Goal: Navigation & Orientation: Find specific page/section

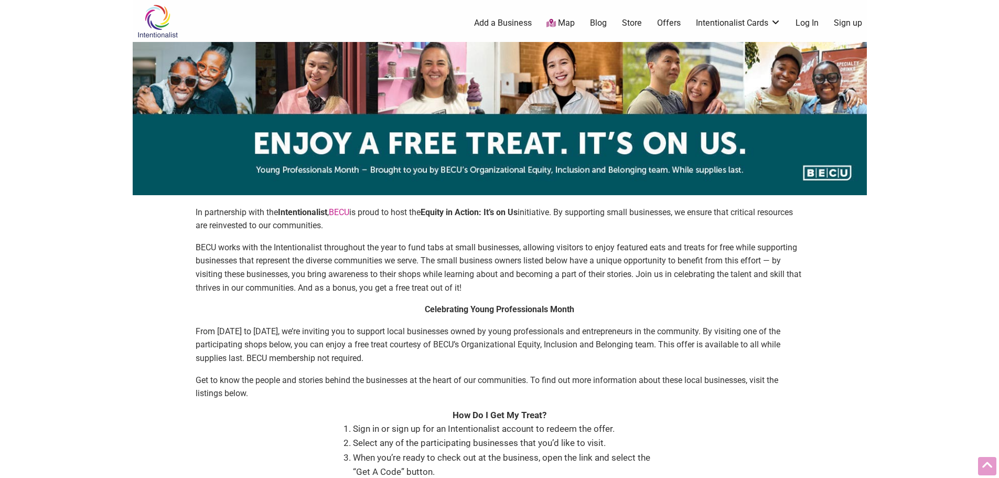
scroll to position [734, 0]
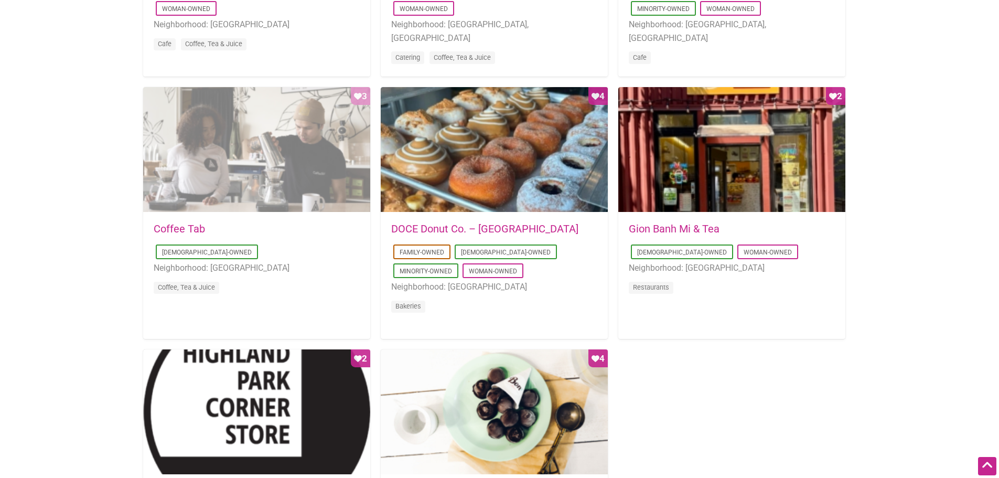
click at [284, 102] on div "Favorite Count 3" at bounding box center [256, 150] width 227 height 126
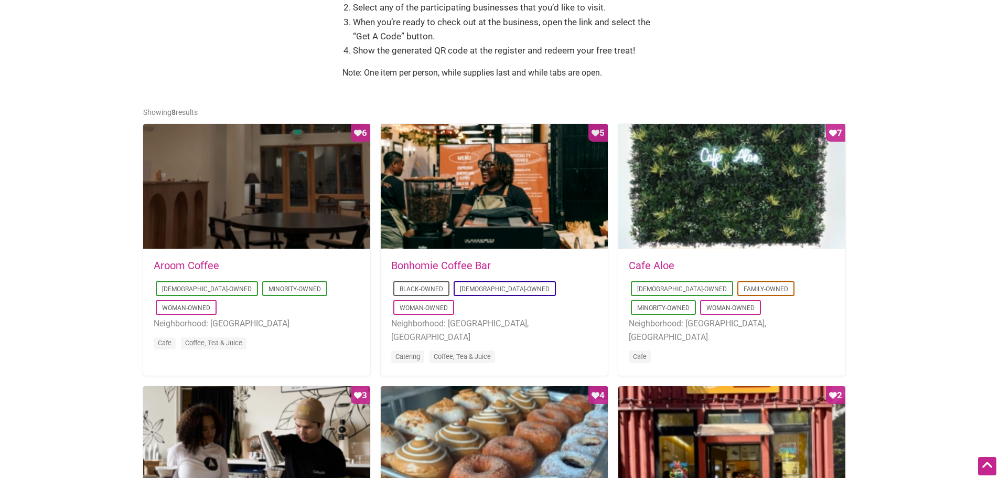
scroll to position [524, 0]
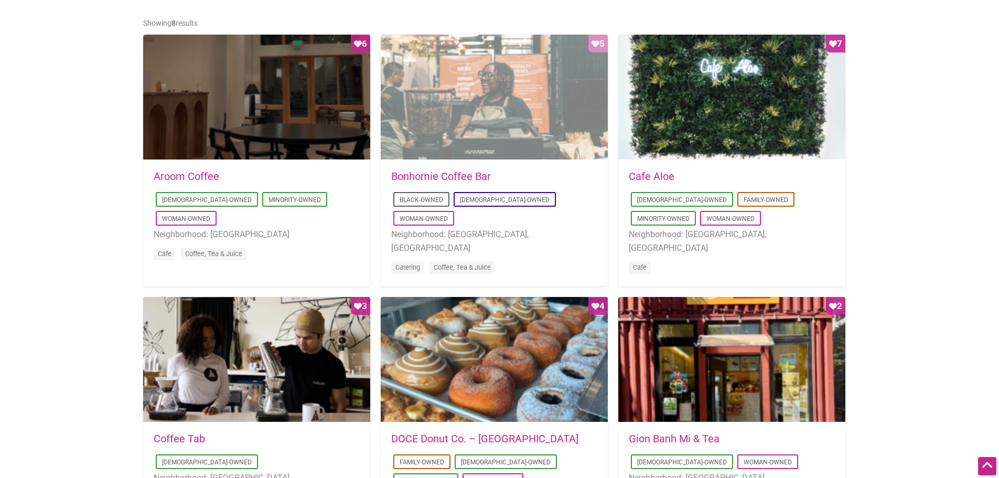
click at [493, 94] on div "Favorite Count 5" at bounding box center [494, 98] width 227 height 126
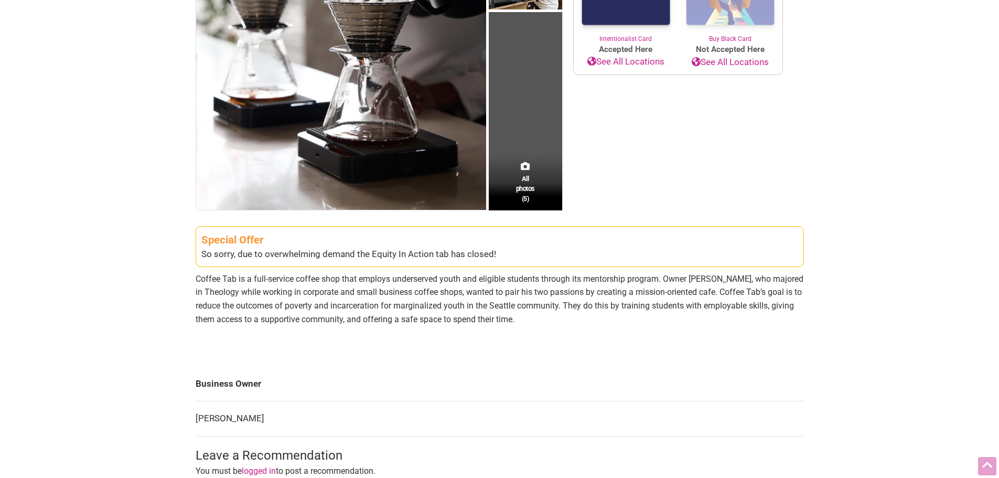
scroll to position [262, 0]
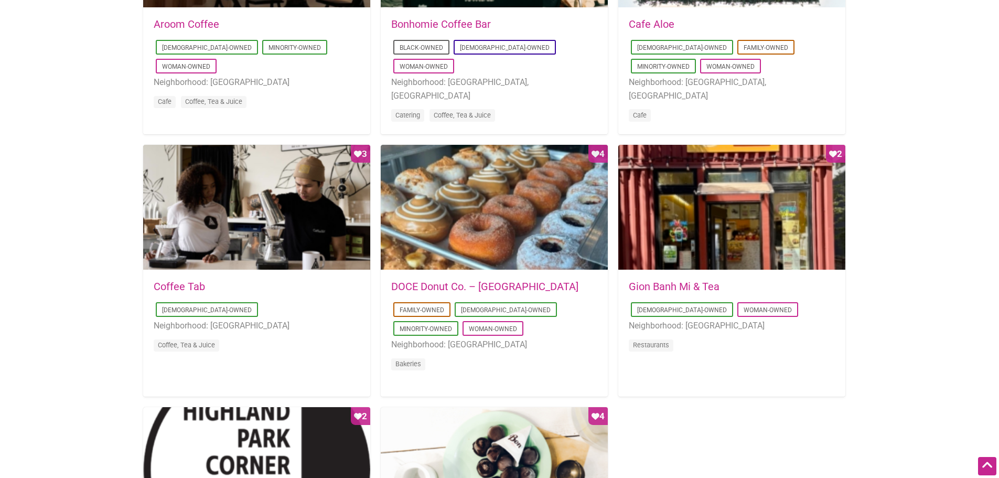
scroll to position [734, 0]
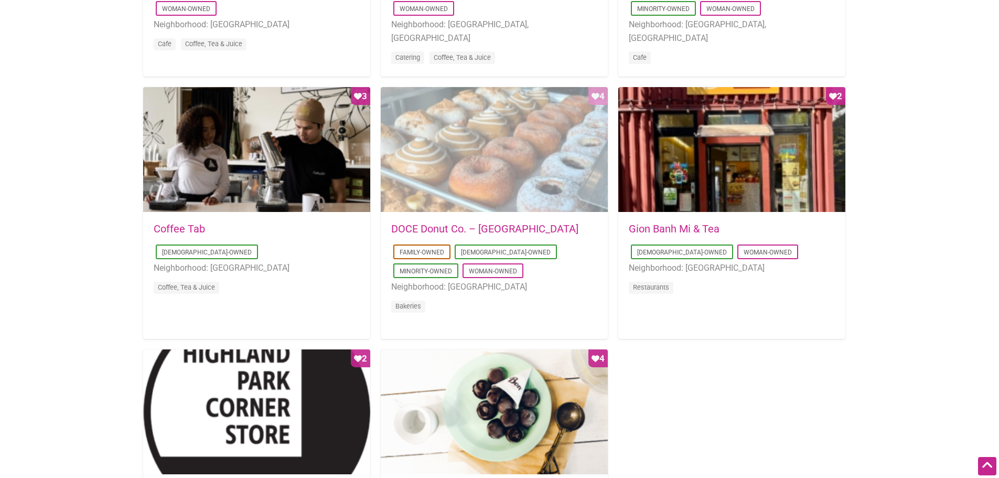
click at [490, 148] on div "Favorite Count 4" at bounding box center [494, 150] width 227 height 126
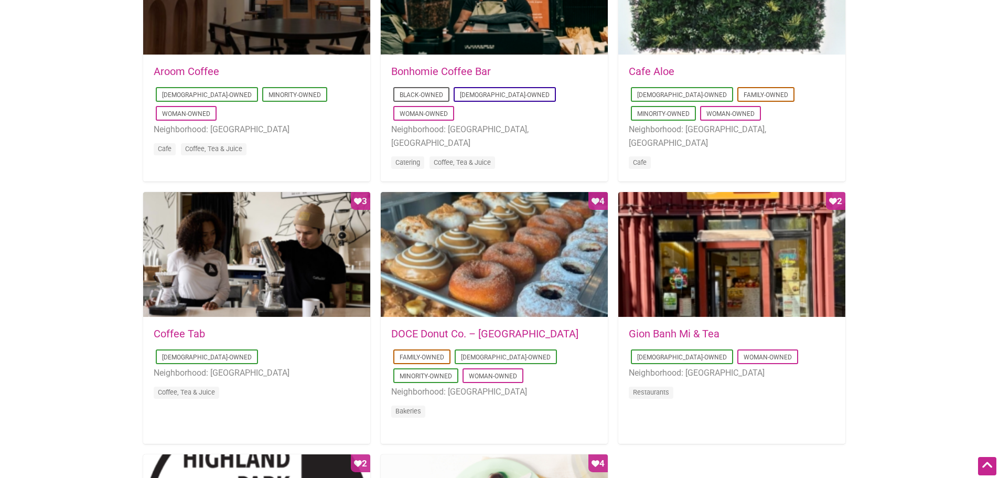
scroll to position [420, 0]
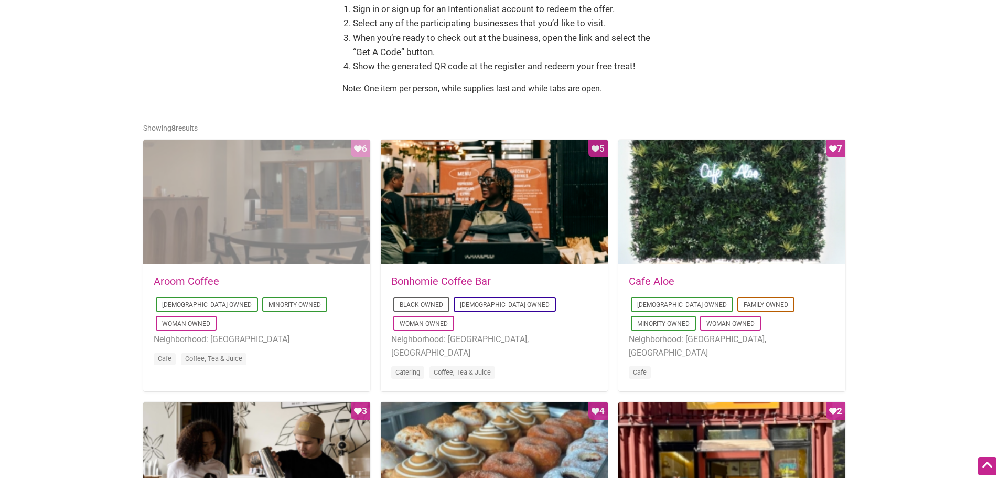
click at [325, 208] on div "Favorite Count 6" at bounding box center [256, 202] width 227 height 126
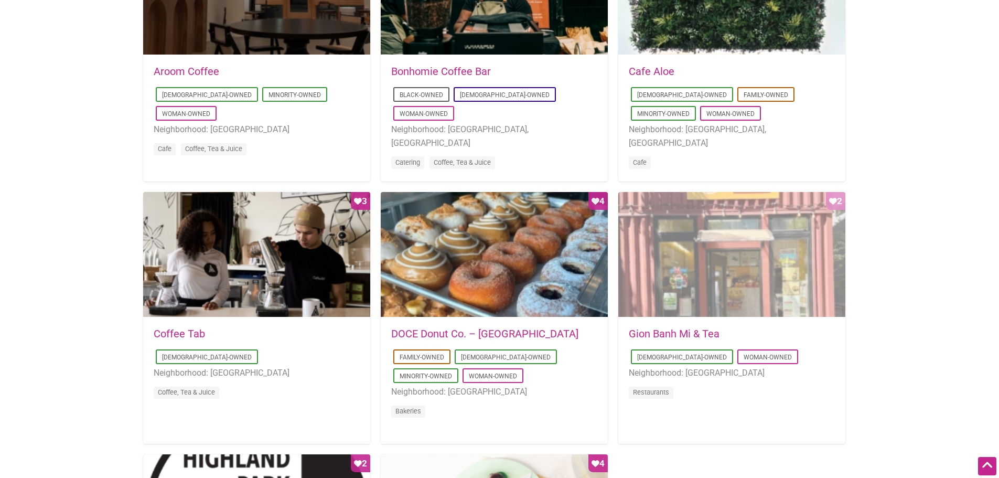
scroll to position [367, 0]
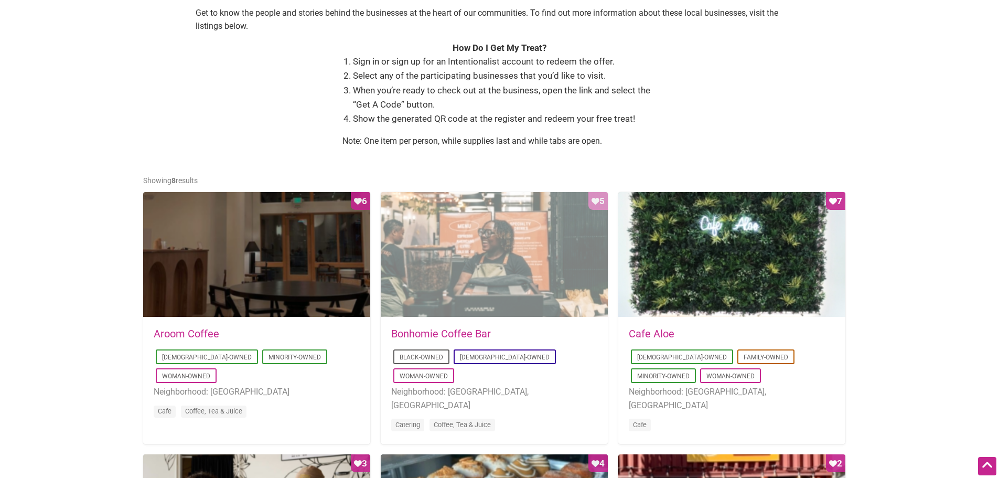
click at [510, 280] on div "Favorite Count 5" at bounding box center [494, 255] width 227 height 126
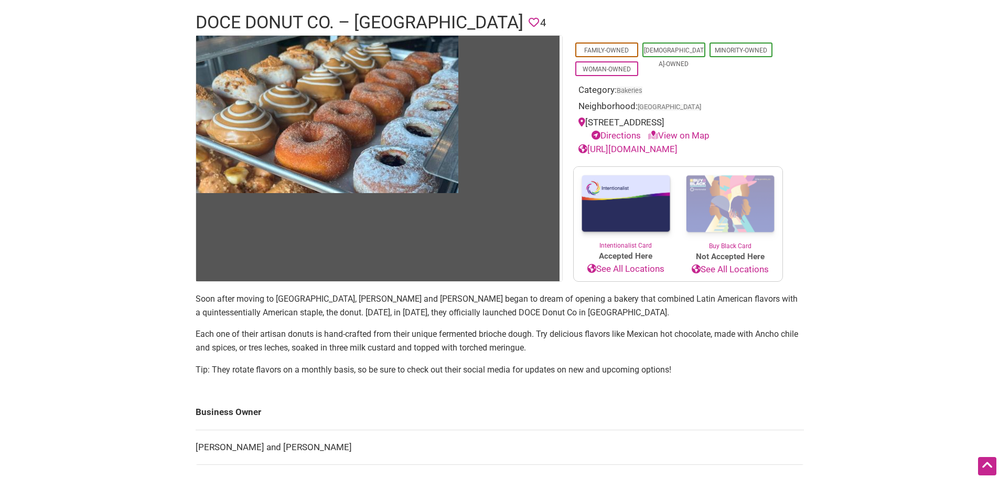
scroll to position [157, 0]
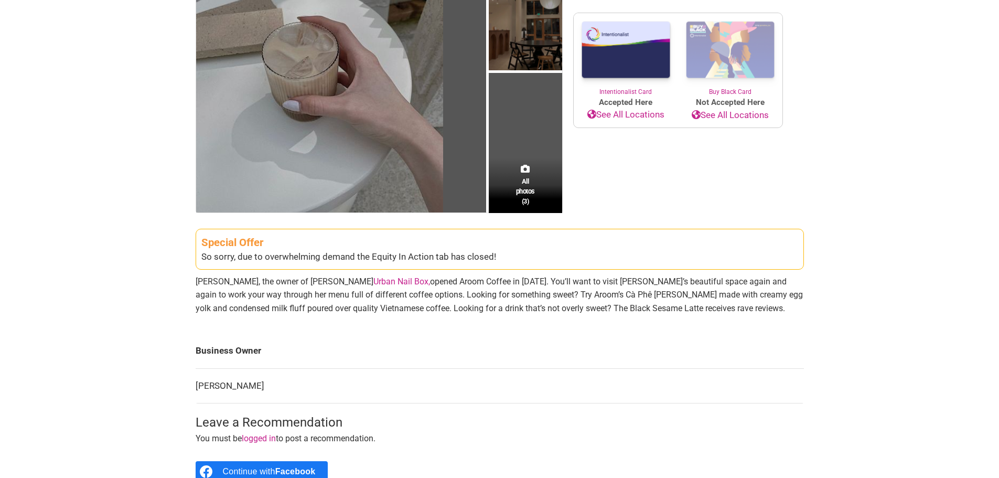
scroll to position [315, 0]
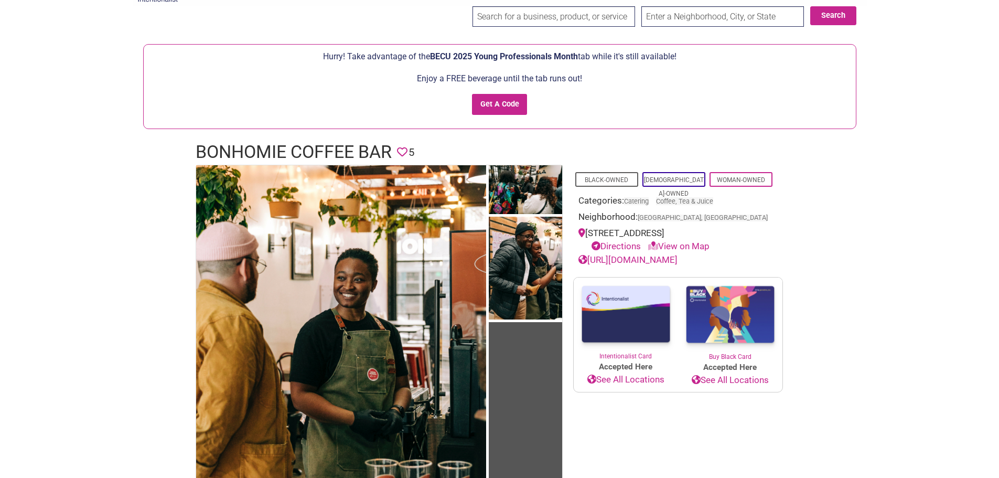
scroll to position [52, 0]
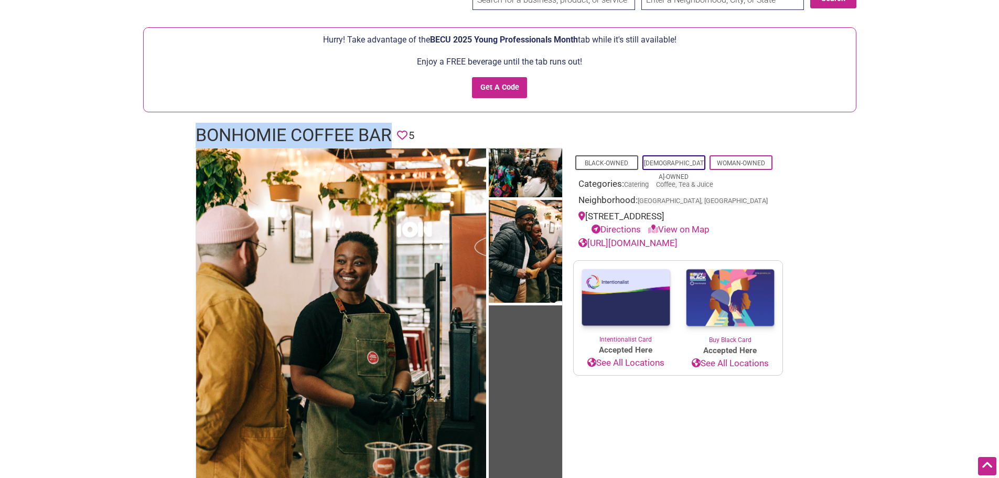
drag, startPoint x: 395, startPoint y: 136, endPoint x: 185, endPoint y: 127, distance: 211.0
click at [185, 127] on div "Bonhomie Coffee Bar Favorite 5" at bounding box center [499, 135] width 629 height 25
copy h1 "Bonhomie Coffee Bar"
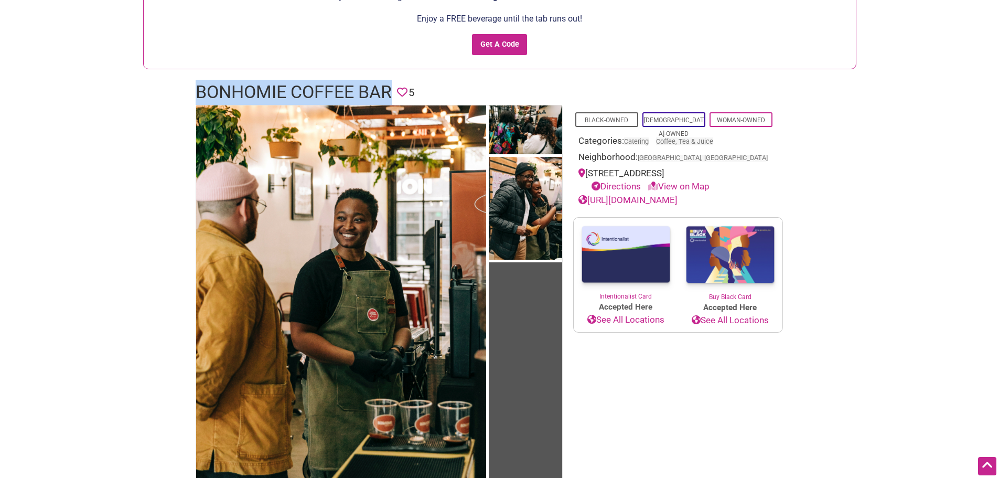
scroll to position [472, 0]
